Goal: Task Accomplishment & Management: Manage account settings

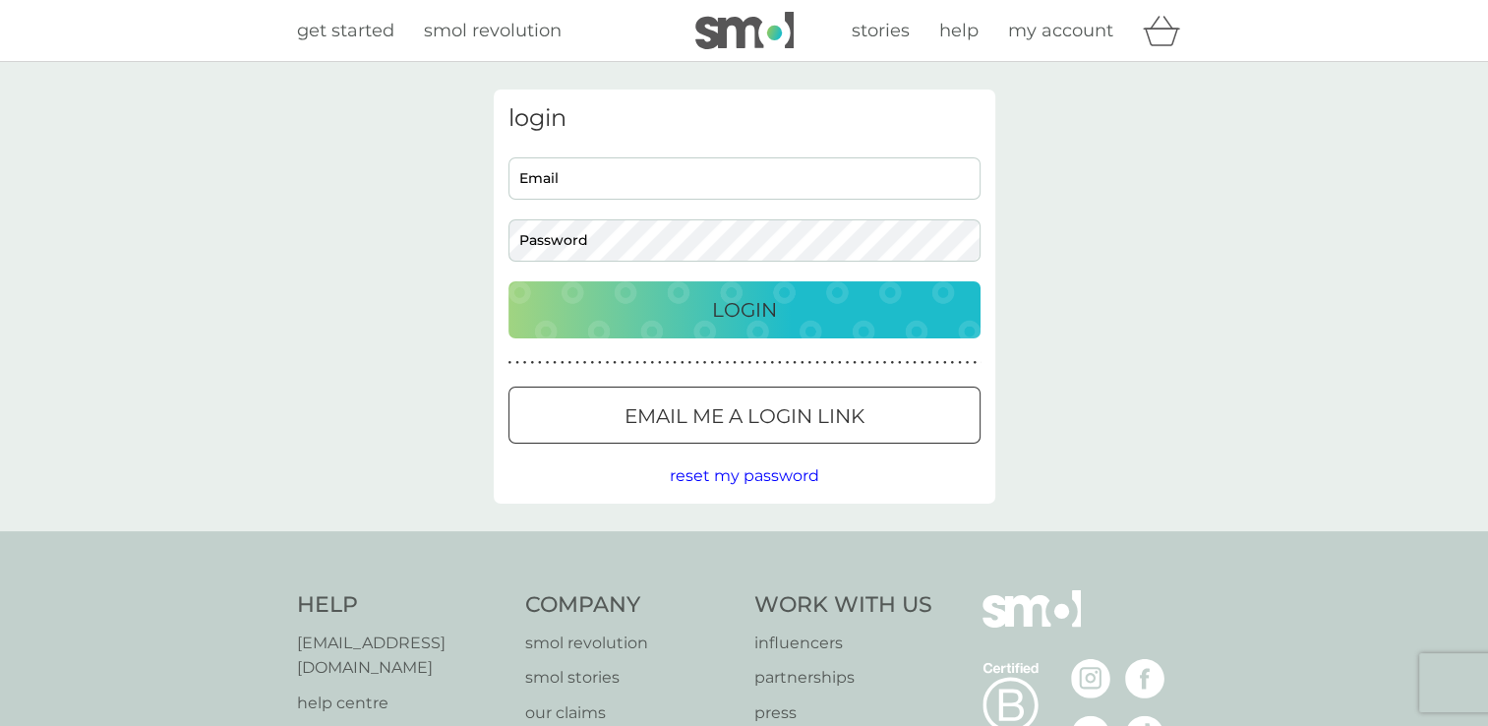
click at [625, 170] on input "Email" at bounding box center [744, 178] width 472 height 42
type input "sophierobinson02@hotmail.co.uk"
click at [508, 281] on button "Login" at bounding box center [744, 309] width 472 height 57
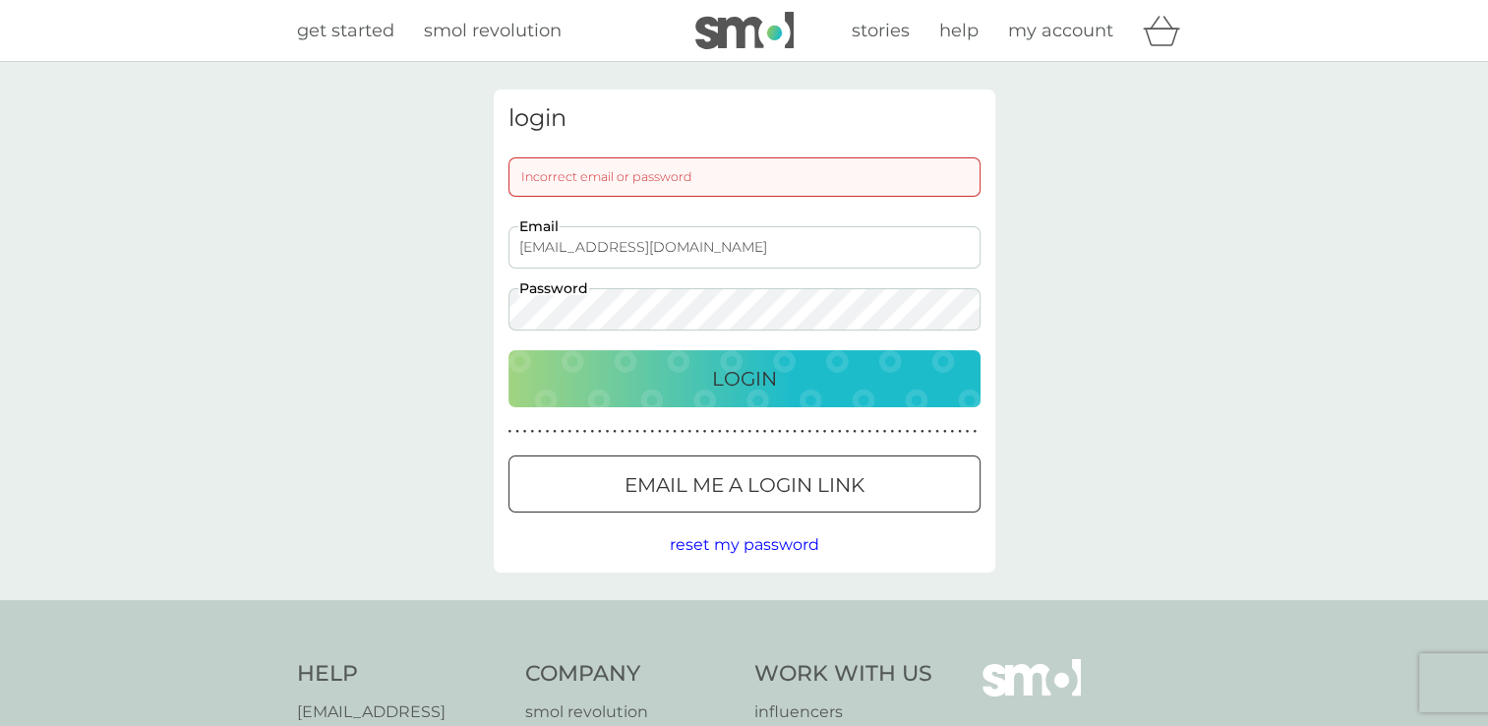
click at [508, 350] on button "Login" at bounding box center [744, 378] width 472 height 57
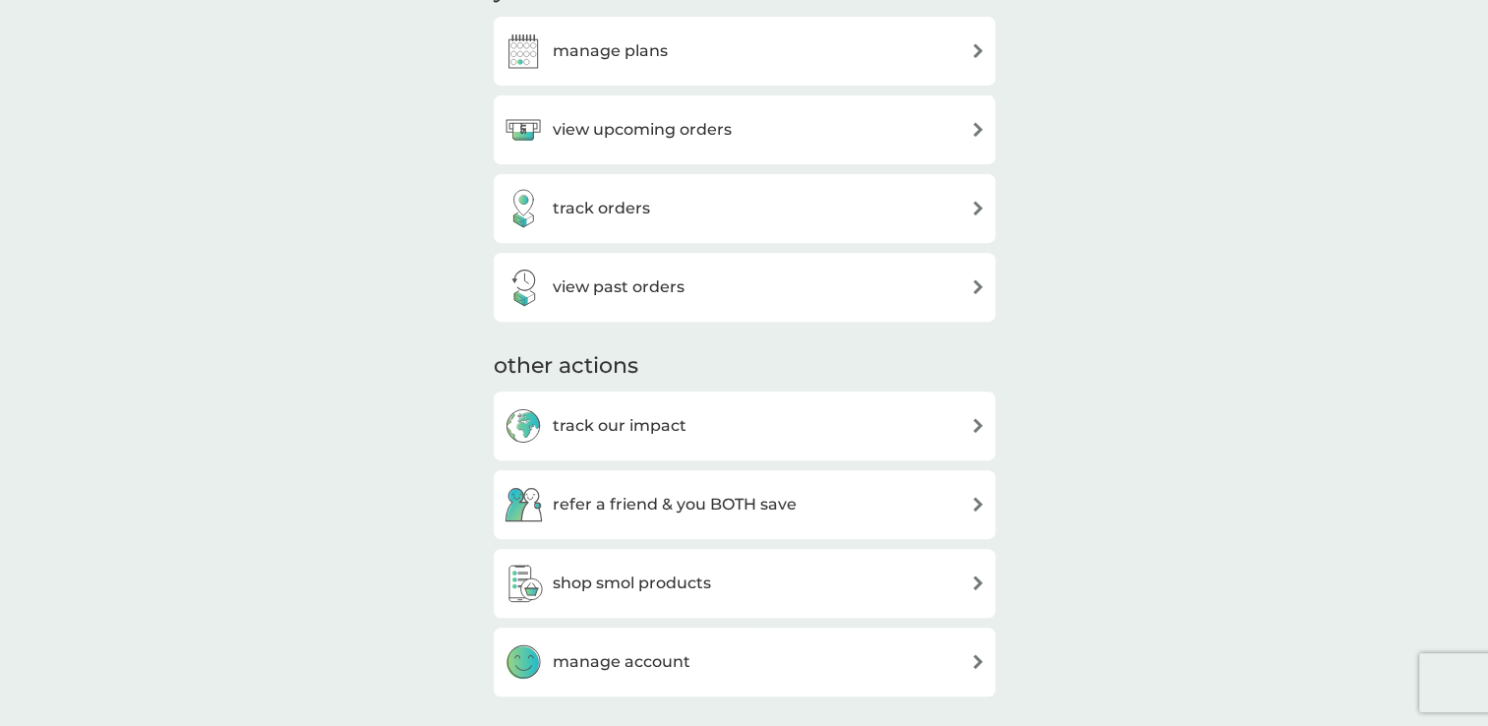
scroll to position [688, 0]
click at [604, 59] on h3 "manage plans" at bounding box center [610, 51] width 115 height 26
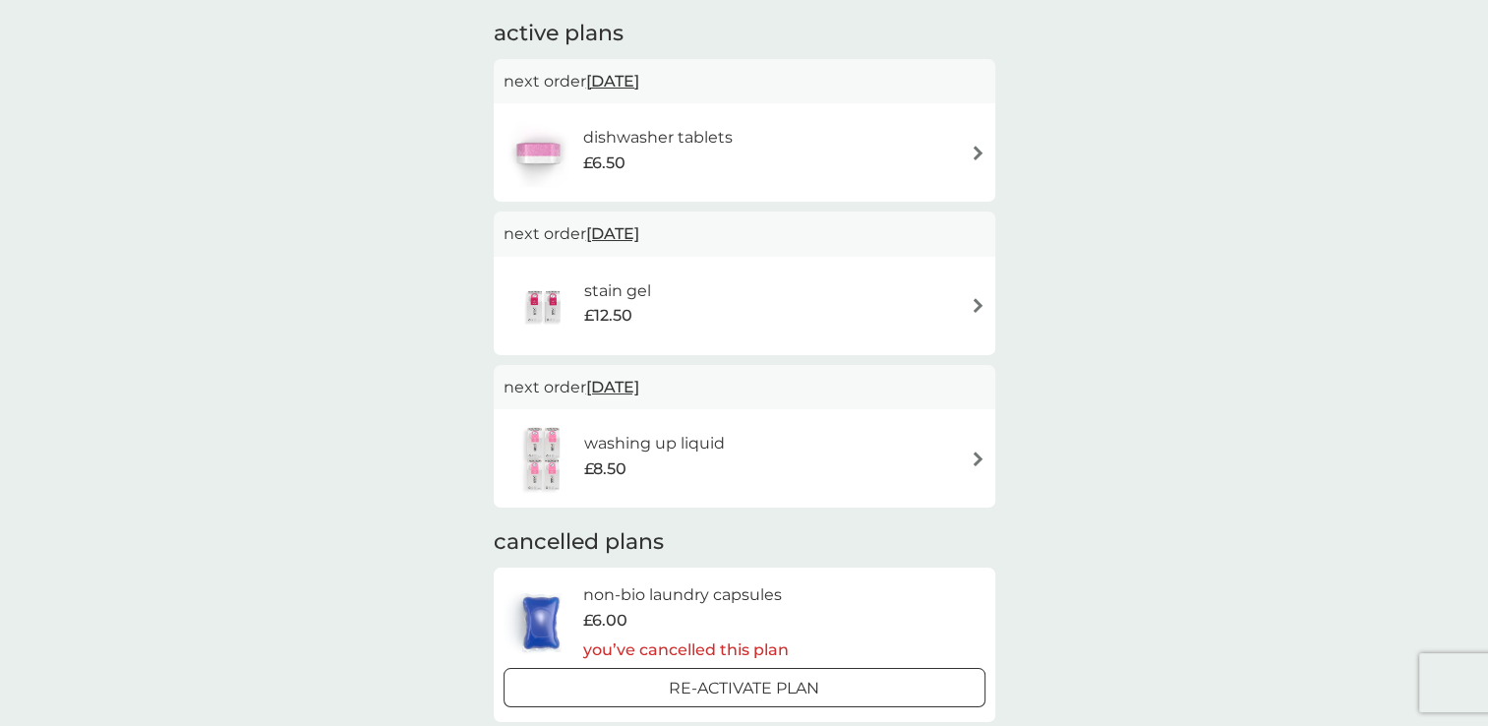
scroll to position [130, 0]
click at [977, 475] on div "washing up liquid £8.50" at bounding box center [744, 457] width 482 height 69
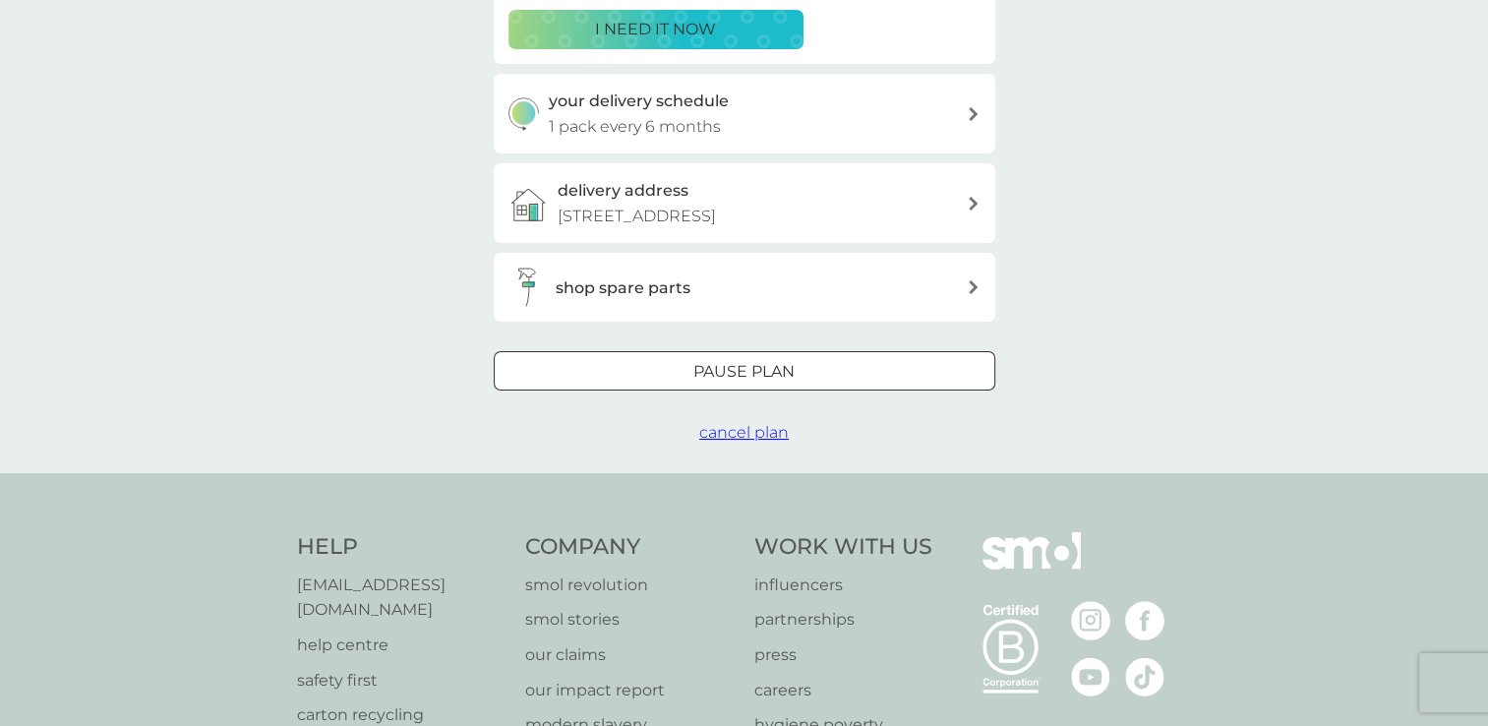
scroll to position [405, 0]
click at [728, 439] on span "cancel plan" at bounding box center [743, 434] width 89 height 19
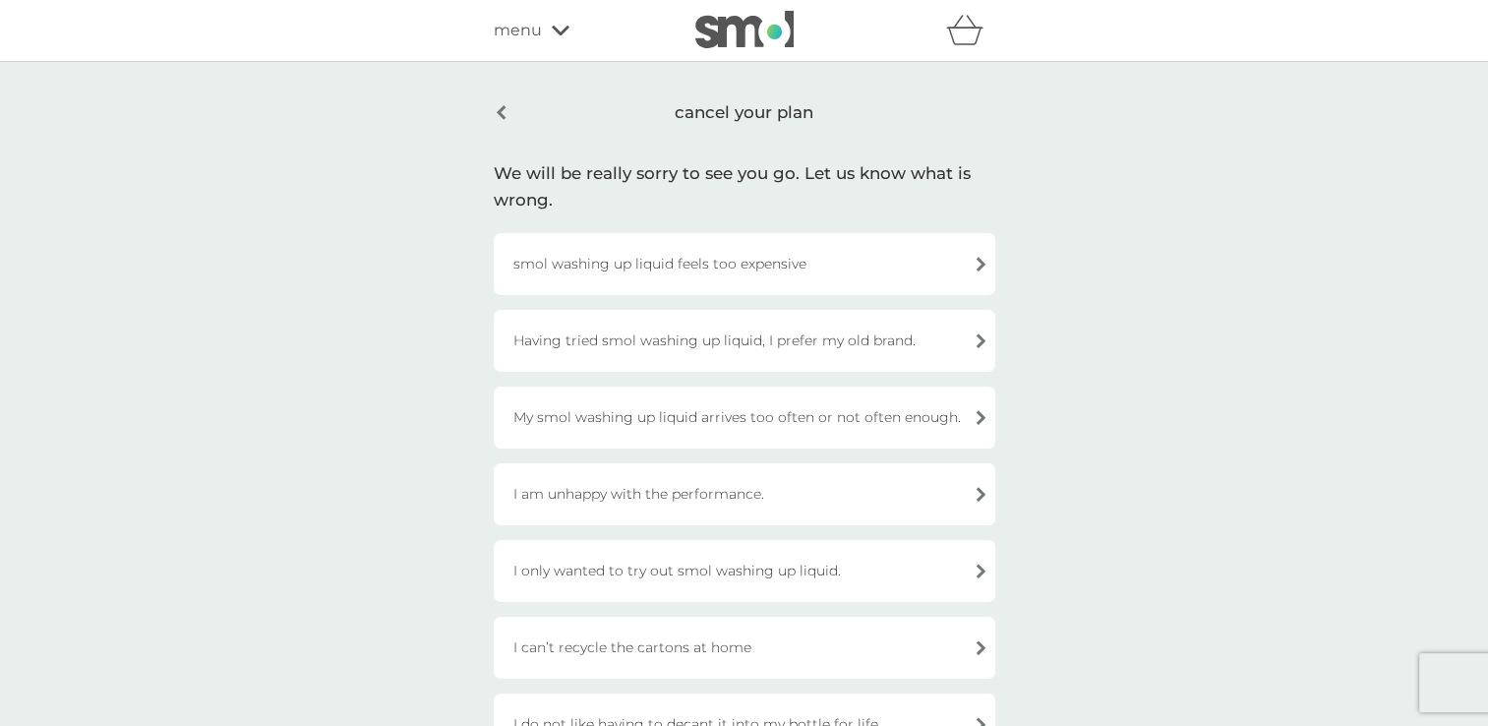
click at [723, 266] on div "smol washing up liquid feels too expensive" at bounding box center [745, 264] width 502 height 62
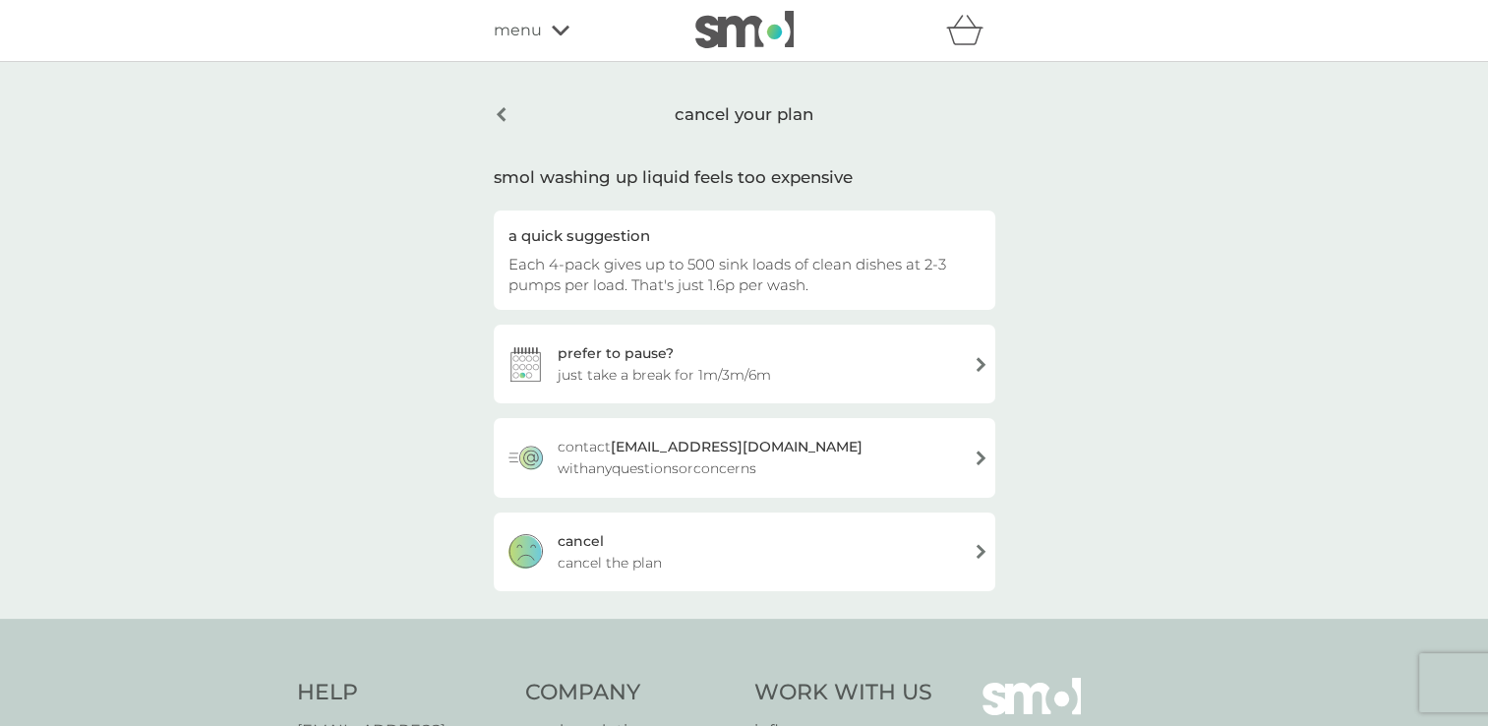
click at [822, 572] on div "[PERSON_NAME] the plan" at bounding box center [745, 551] width 502 height 79
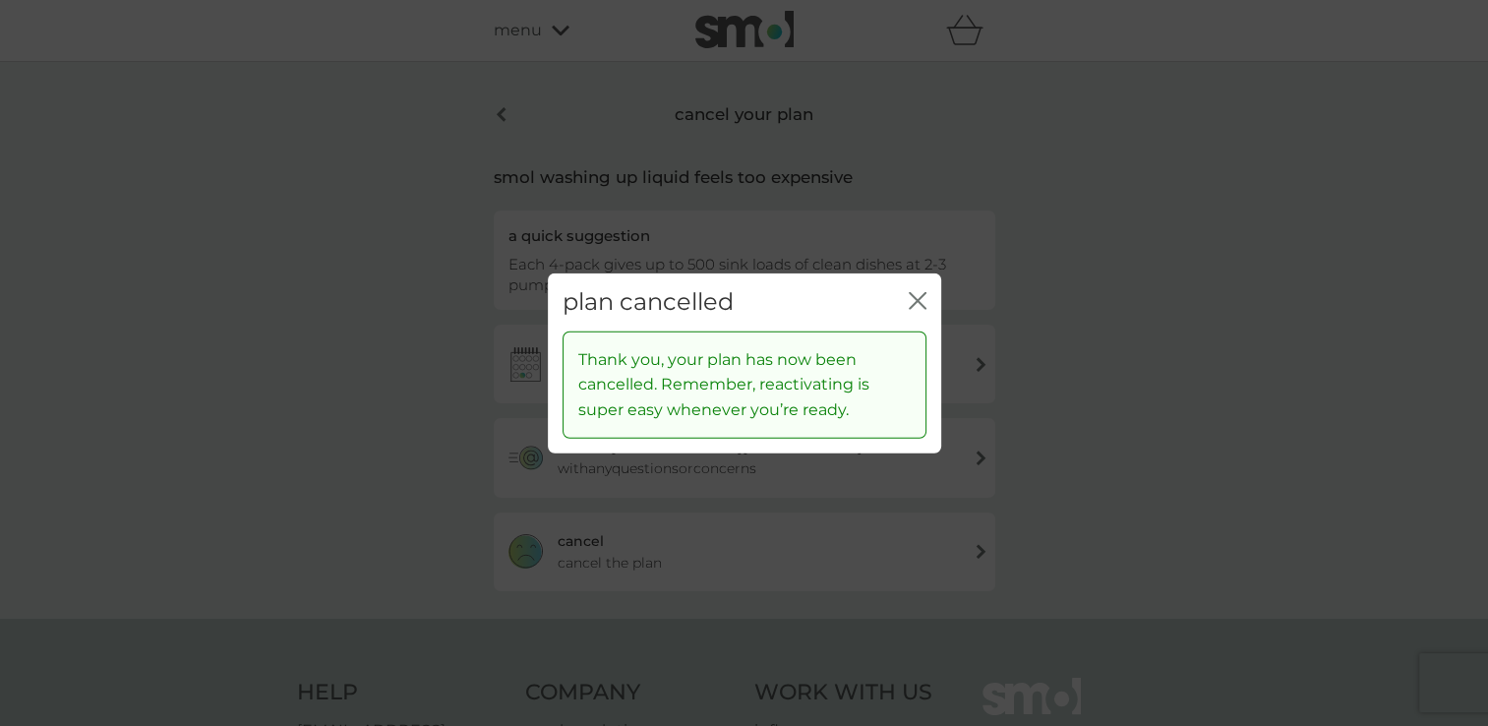
click at [913, 304] on icon "close" at bounding box center [914, 301] width 8 height 16
